Goal: Task Accomplishment & Management: Manage account settings

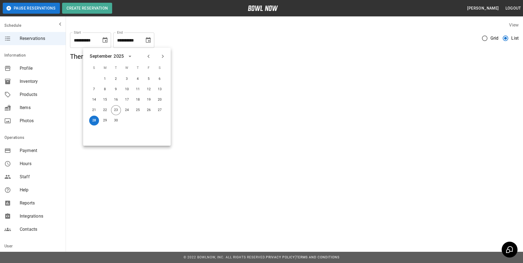
click at [224, 60] on h5 "There are no reservations" at bounding box center [294, 56] width 448 height 9
click at [29, 83] on span "Inventory" at bounding box center [41, 81] width 42 height 7
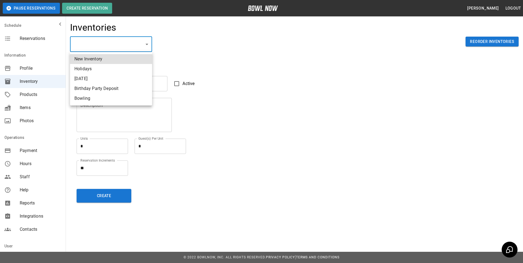
click at [107, 43] on body "Pause Reservations Create Reservation Jason Butler Logout Schedule Reservations…" at bounding box center [261, 131] width 523 height 263
click at [165, 30] on div at bounding box center [261, 131] width 523 height 263
